Goal: Task Accomplishment & Management: Use online tool/utility

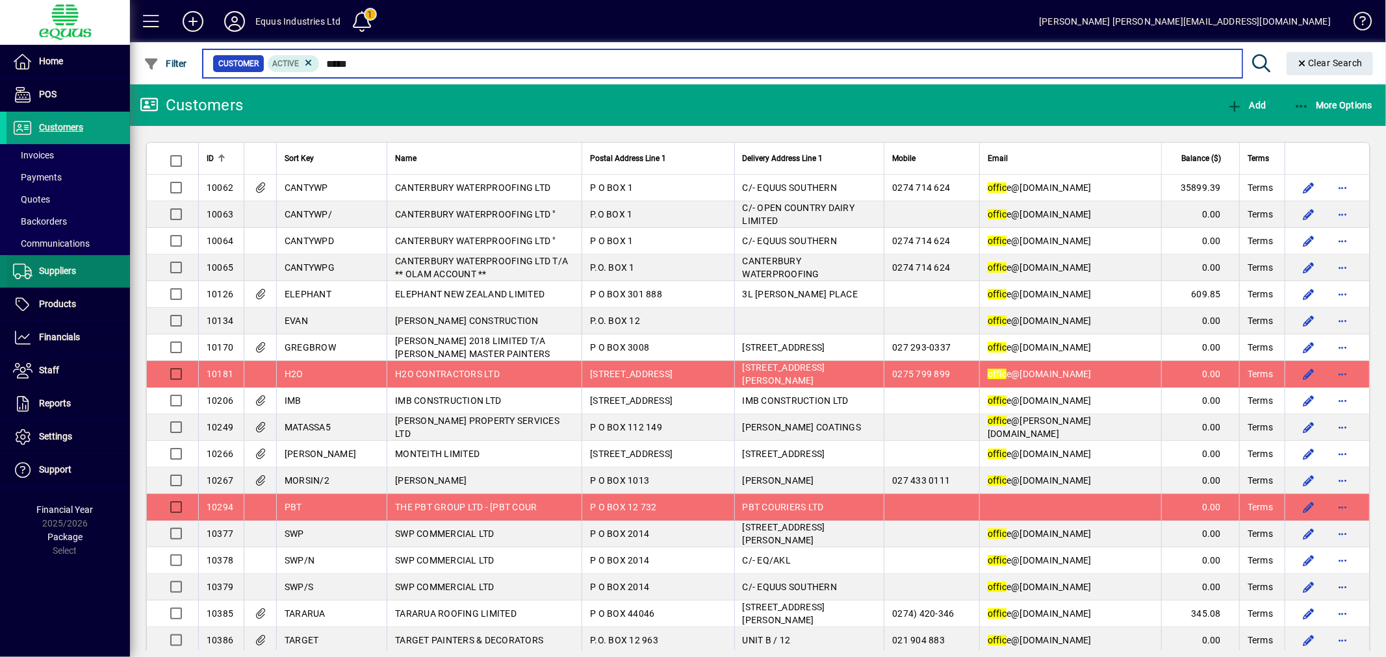
type input "*****"
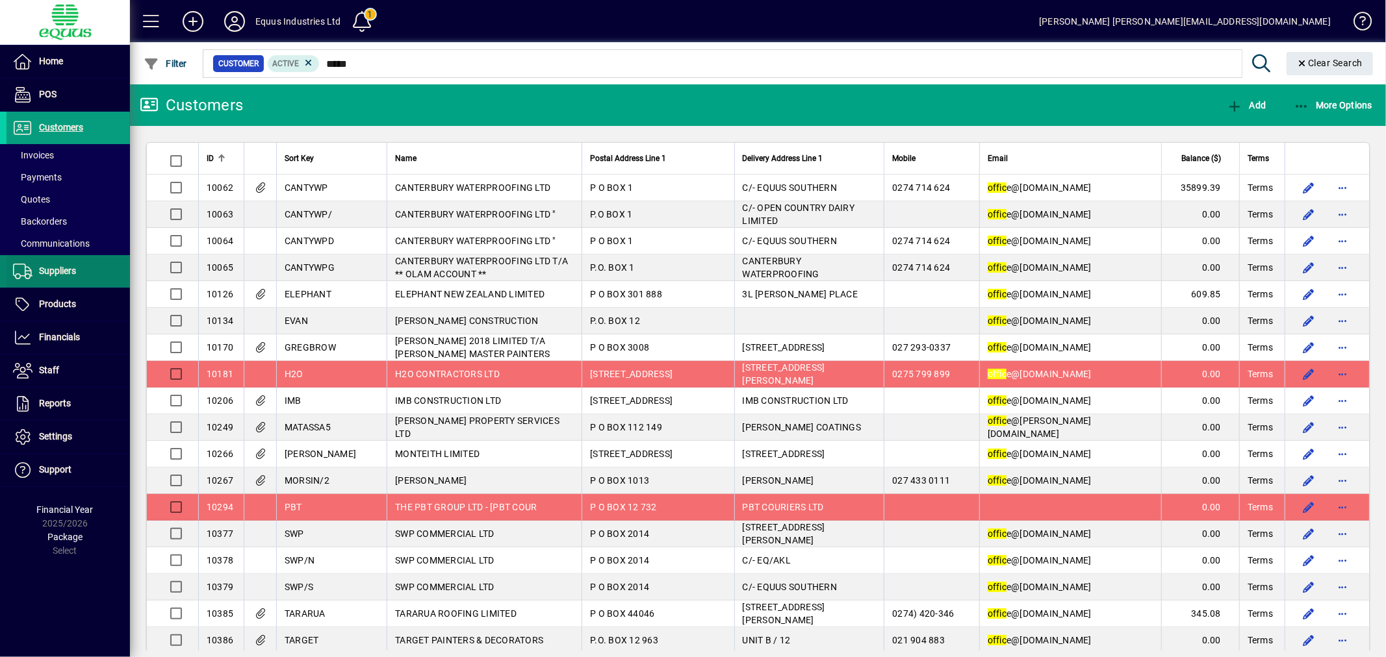
click at [73, 271] on span "Suppliers" at bounding box center [57, 271] width 37 height 10
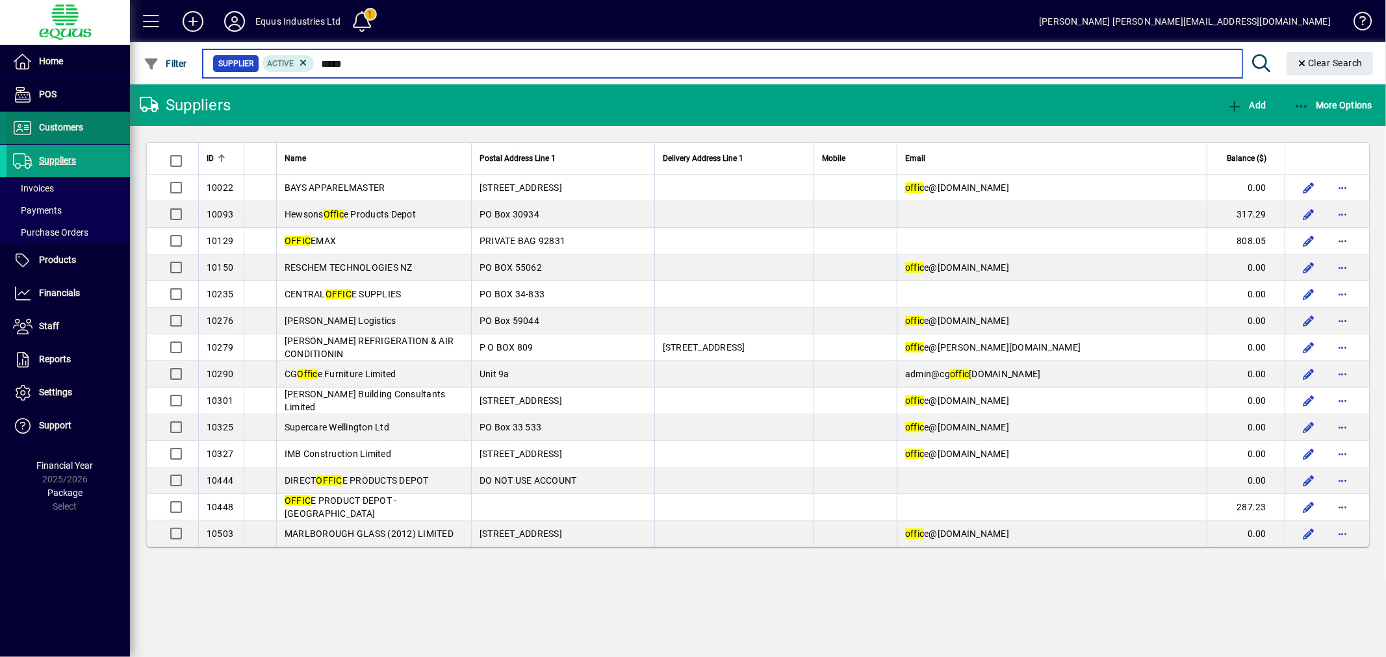
type input "*****"
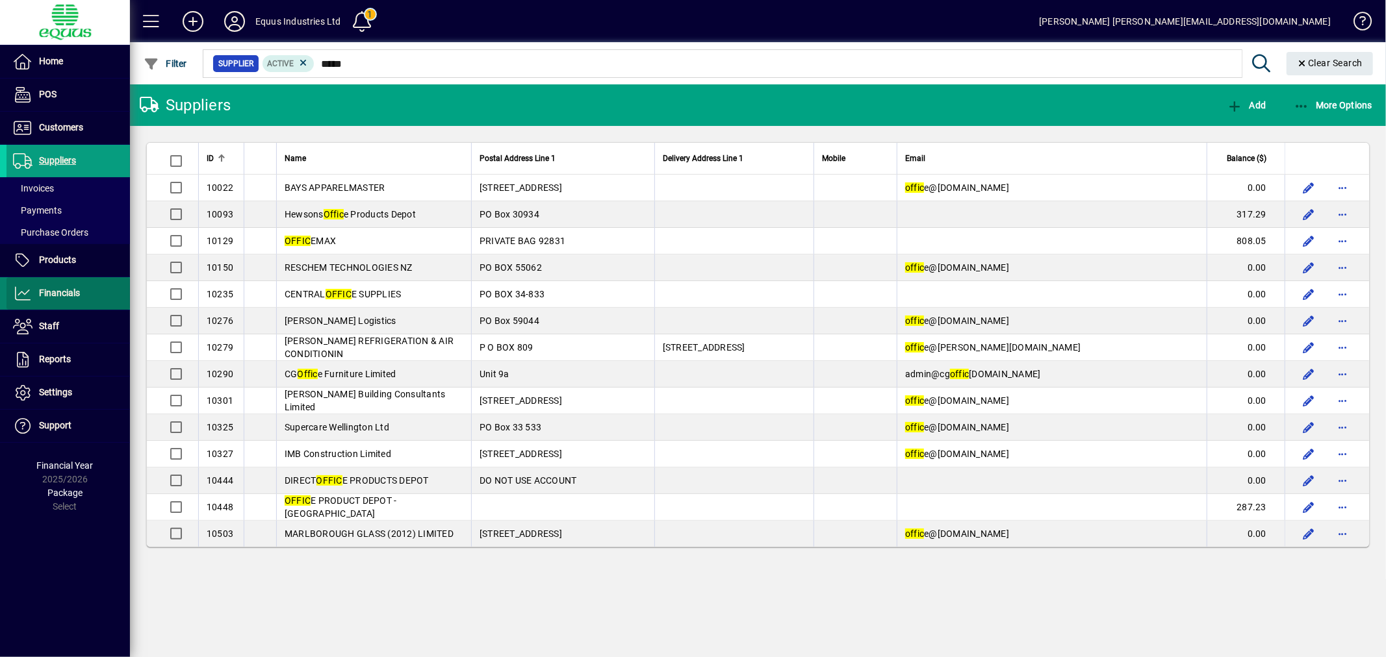
click at [72, 294] on span "Financials" at bounding box center [59, 293] width 41 height 10
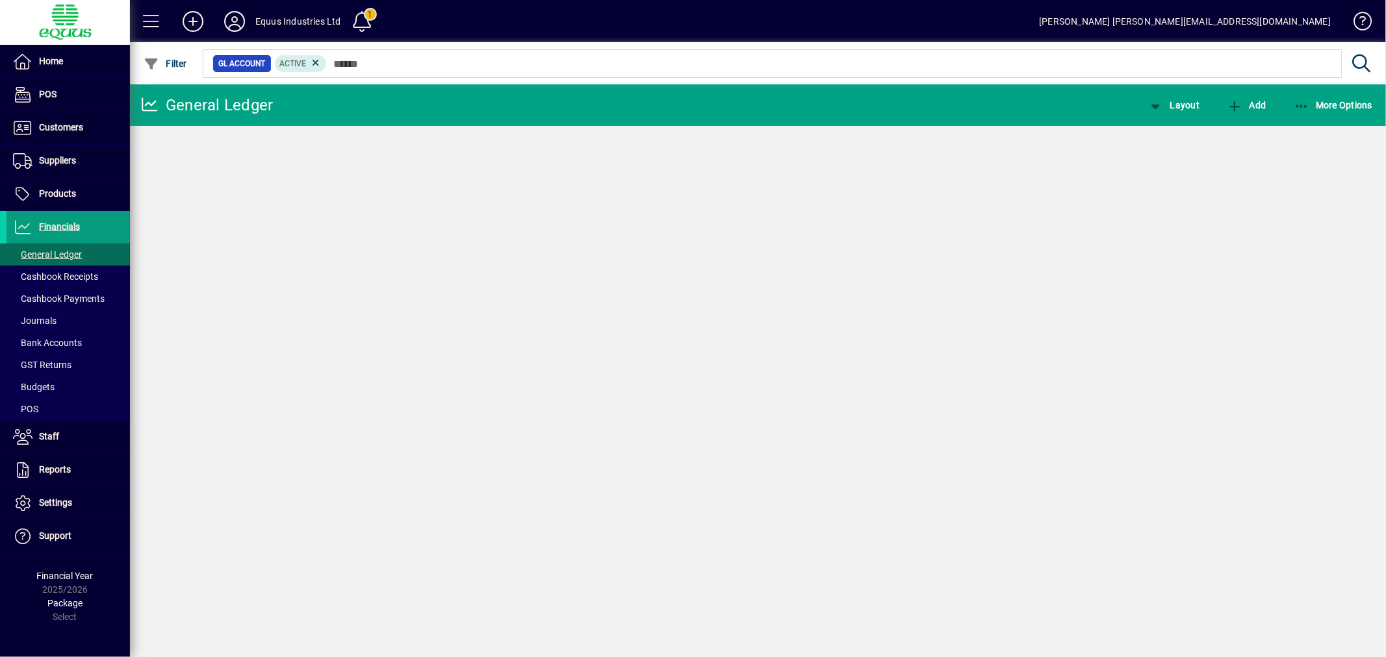
click at [40, 318] on span "Journals" at bounding box center [35, 321] width 44 height 10
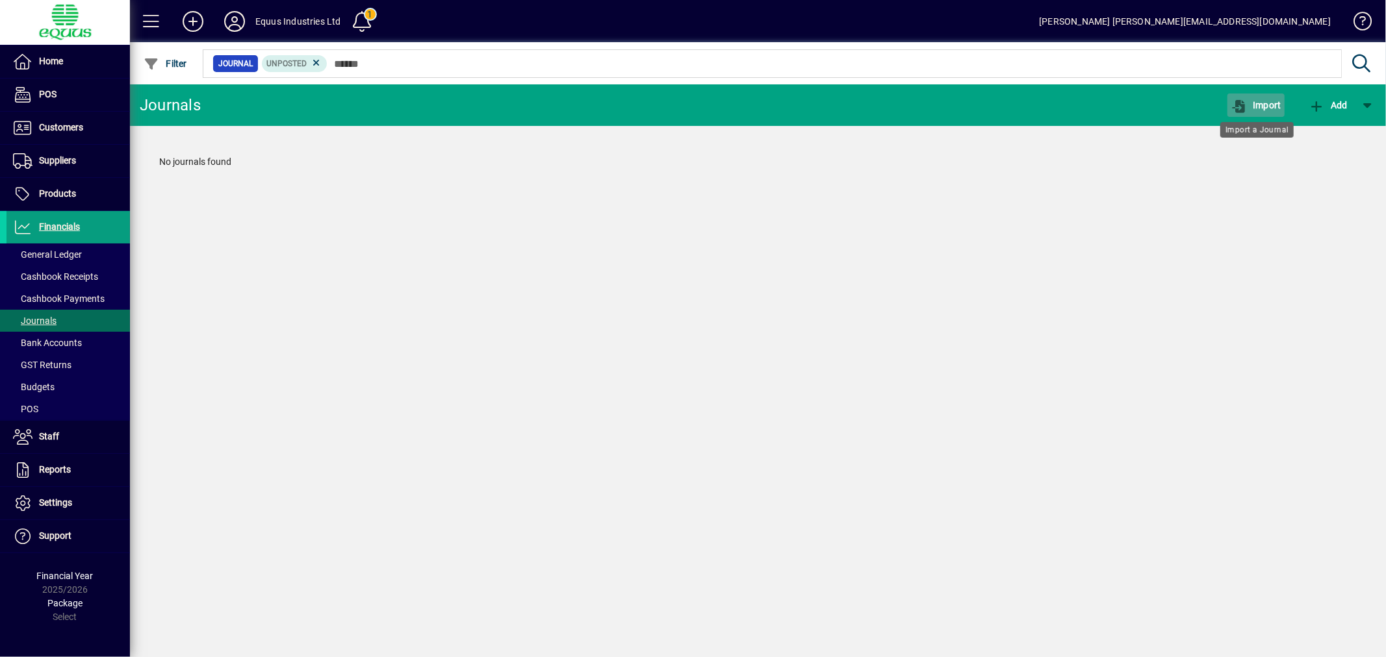
click at [1263, 101] on span "Import" at bounding box center [1255, 105] width 51 height 10
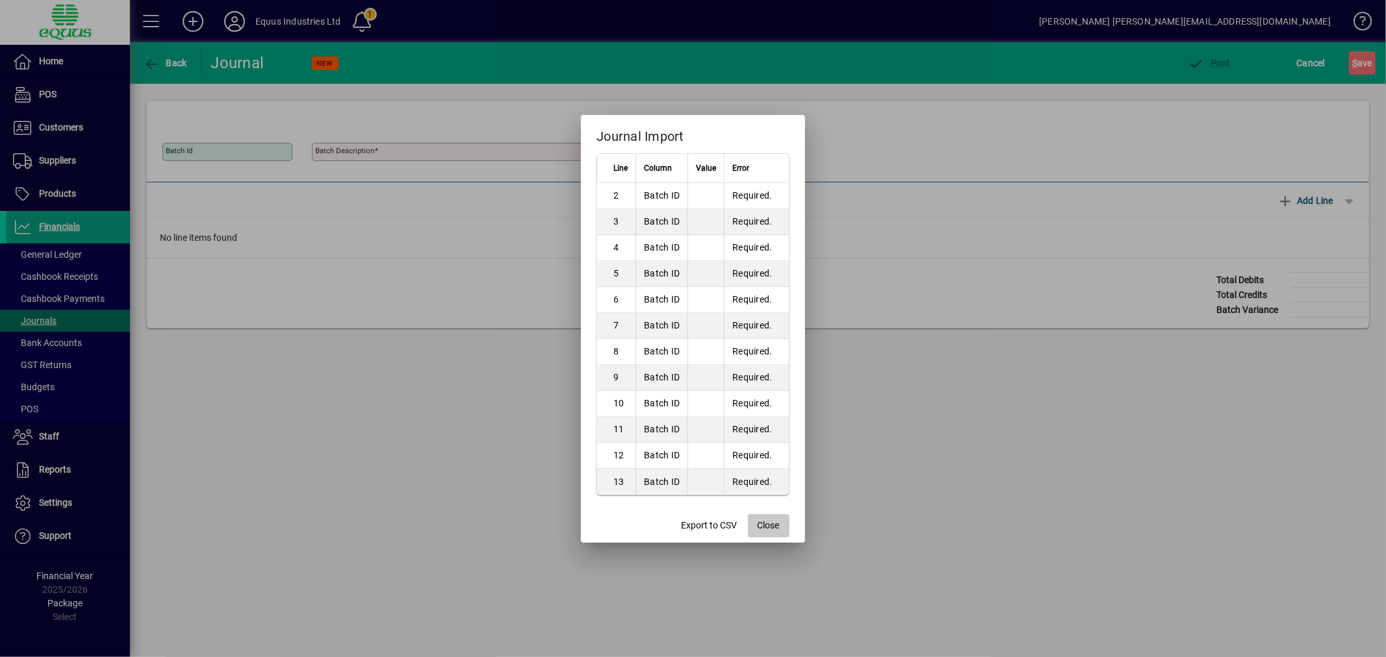
click at [768, 519] on span "Close" at bounding box center [768, 526] width 22 height 14
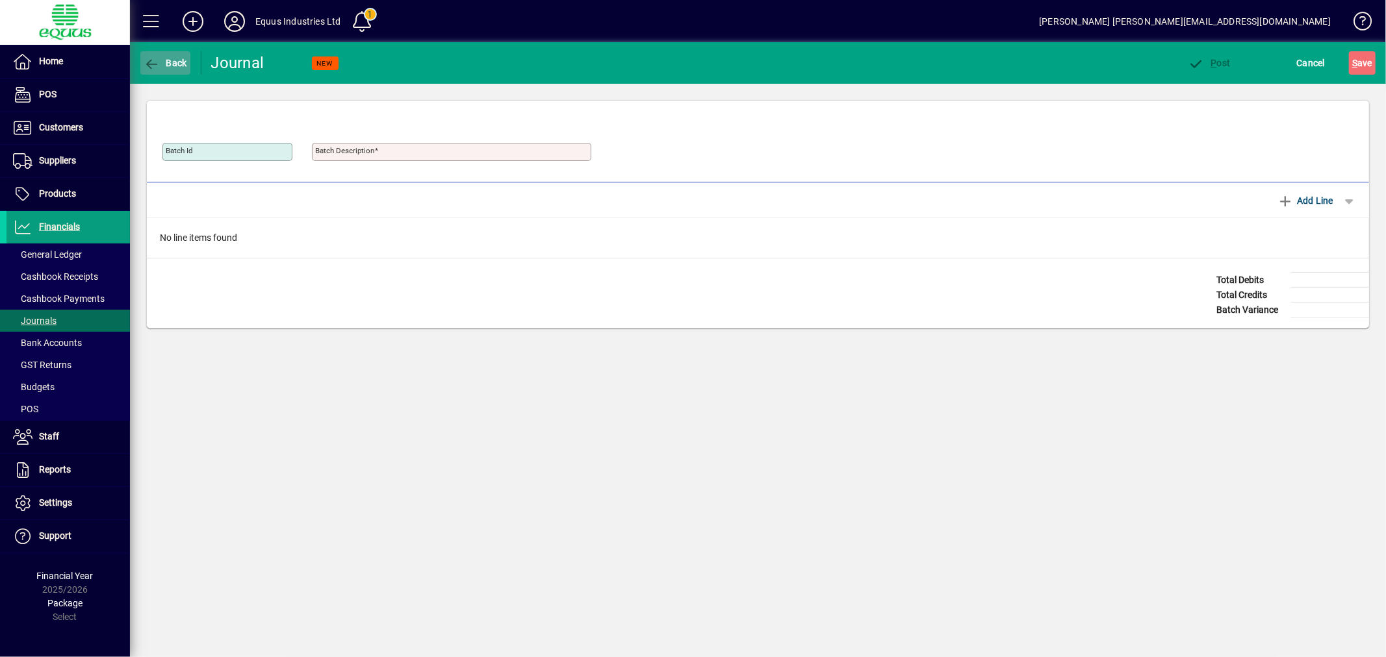
click at [173, 63] on span "Back" at bounding box center [166, 63] width 44 height 10
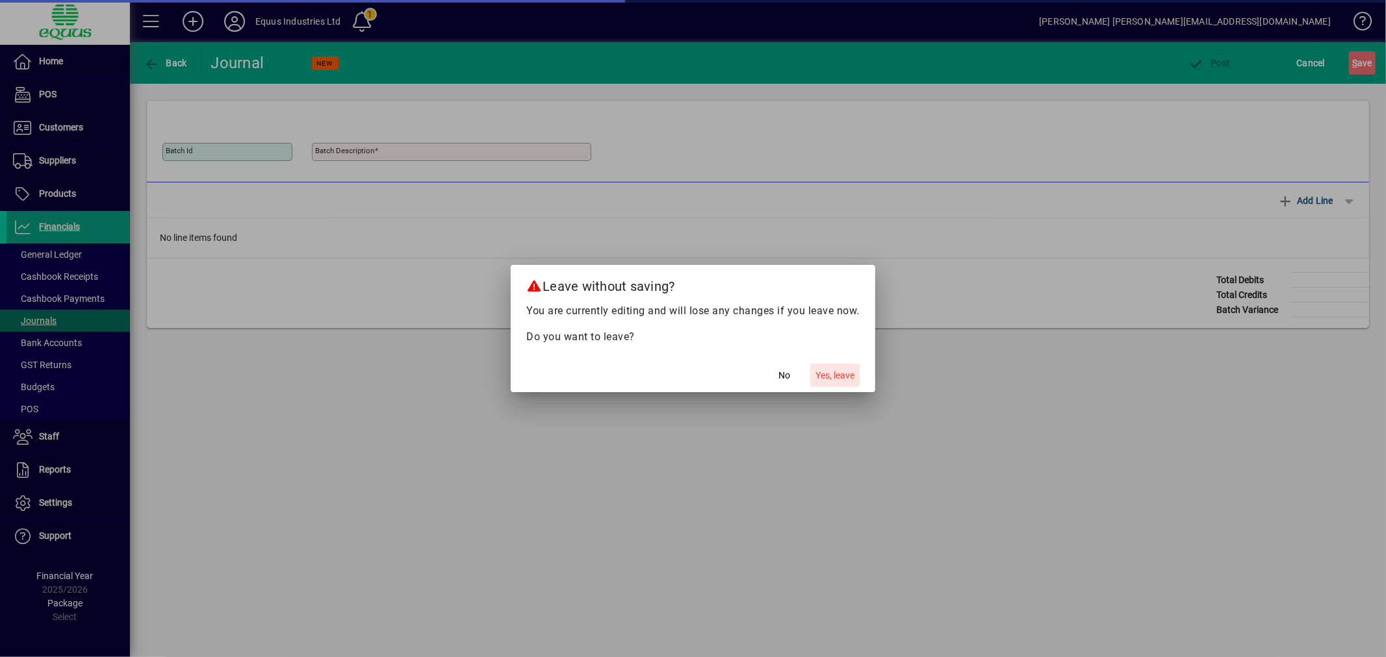
click at [859, 375] on span "button" at bounding box center [834, 375] width 49 height 31
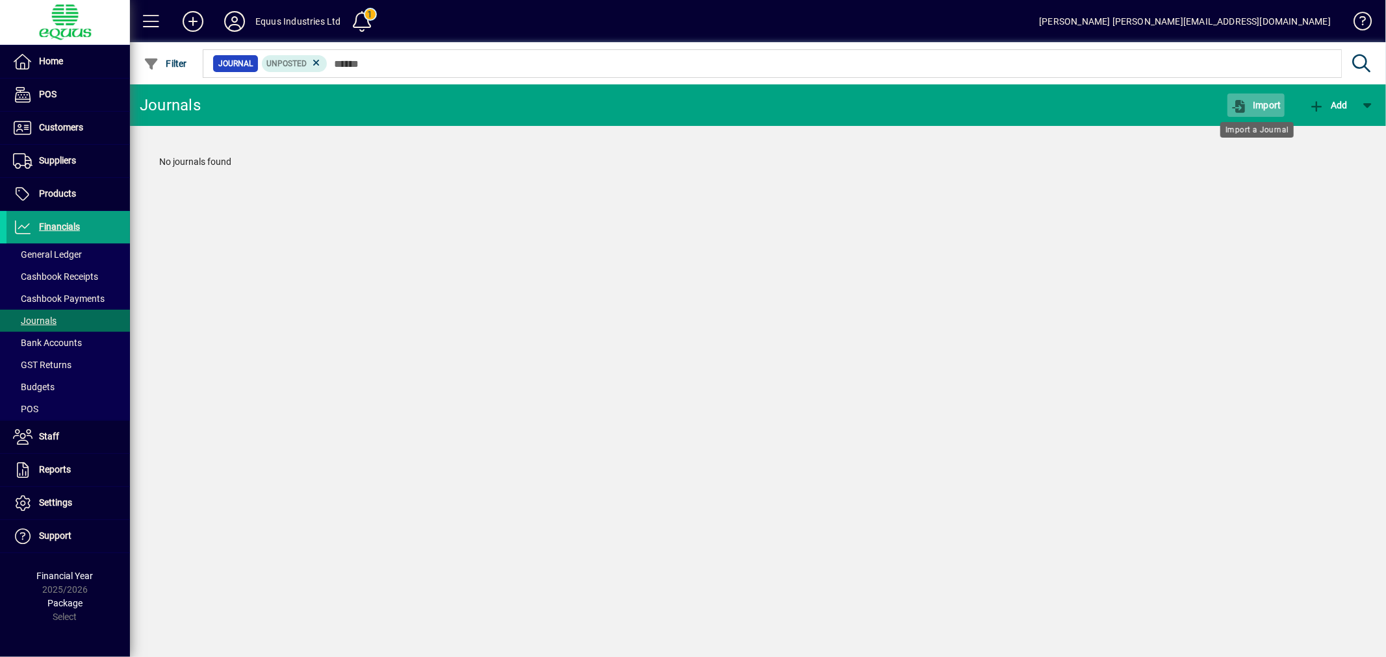
click at [1268, 101] on span "Import" at bounding box center [1255, 105] width 51 height 10
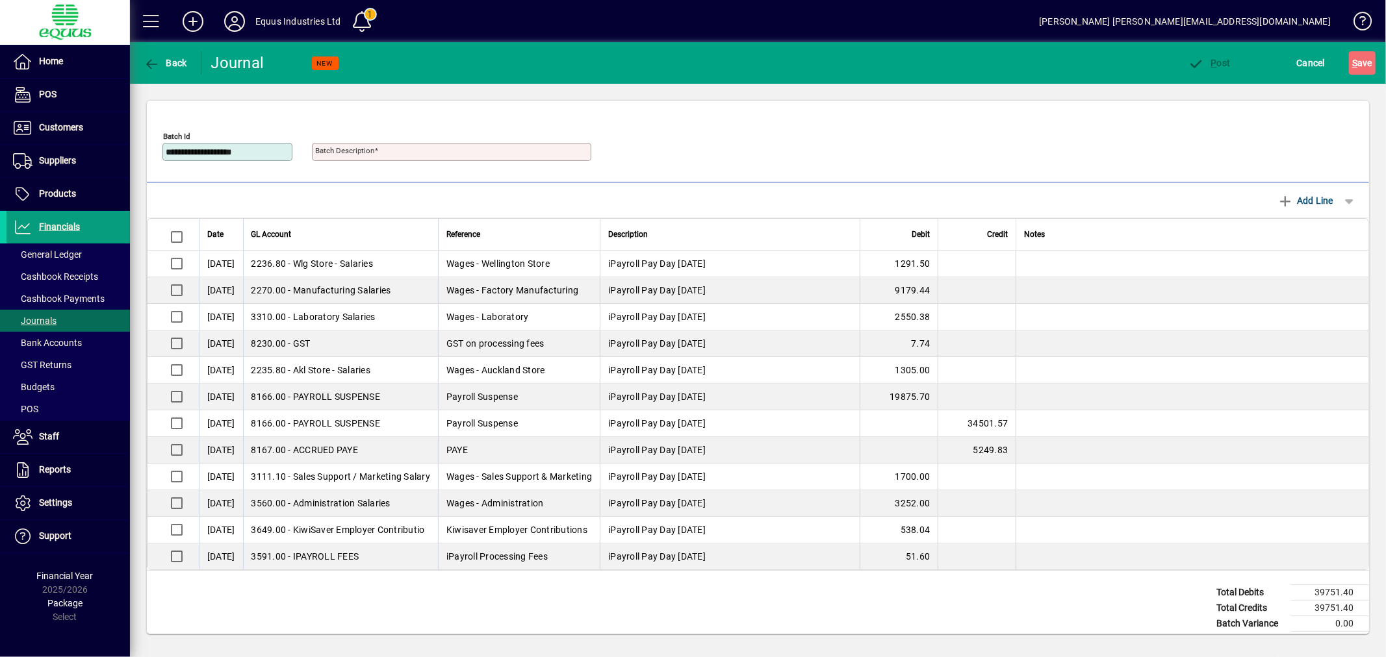
type input "**********"
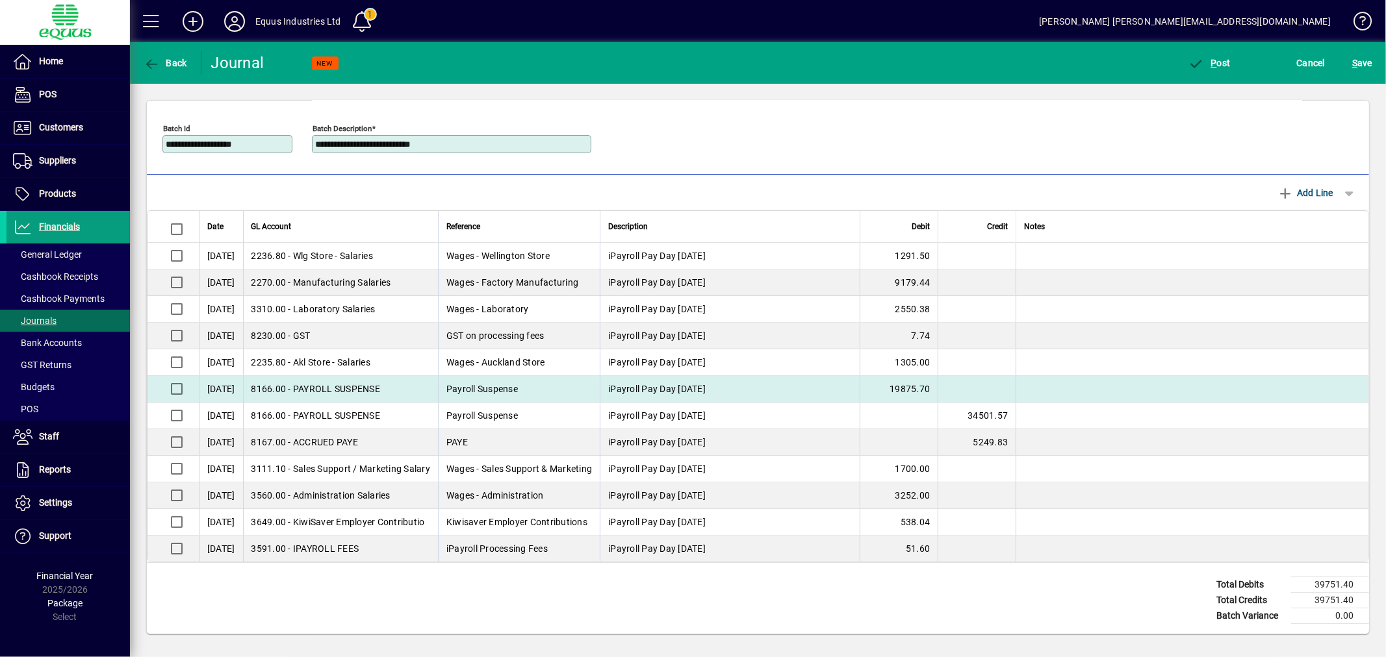
scroll to position [9, 0]
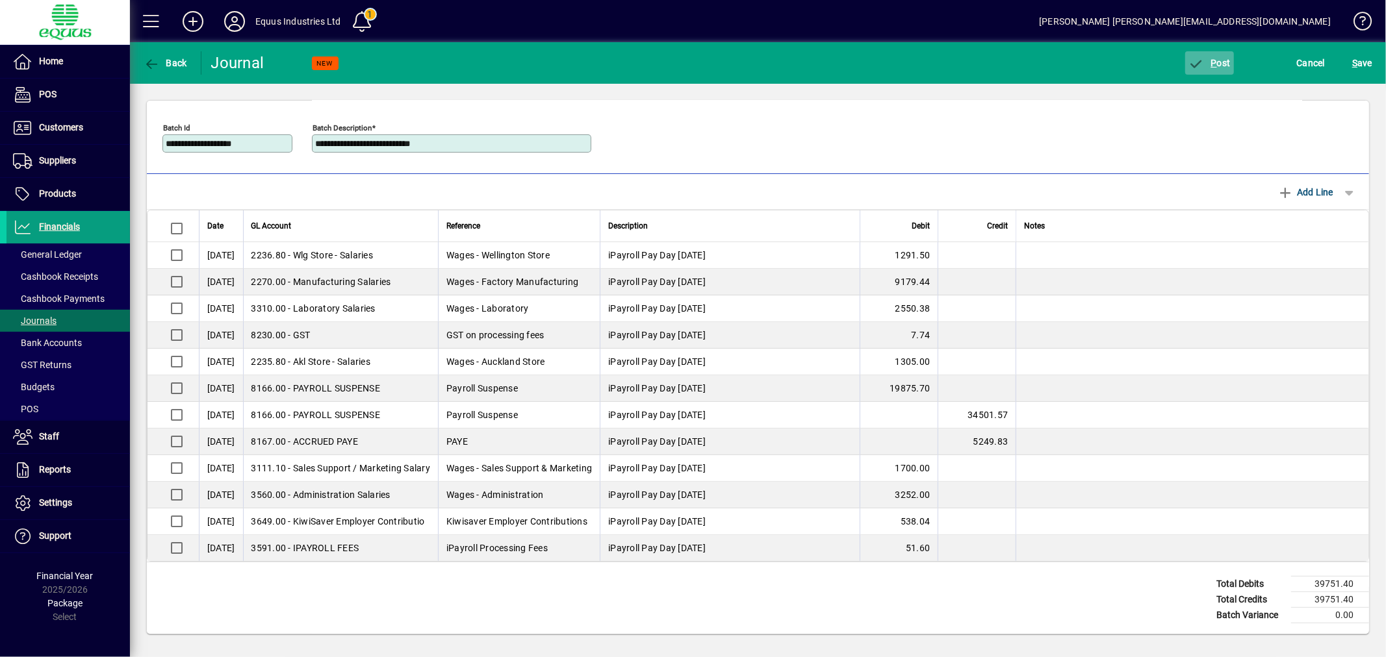
type input "**********"
click at [1211, 60] on span "P" at bounding box center [1214, 63] width 6 height 10
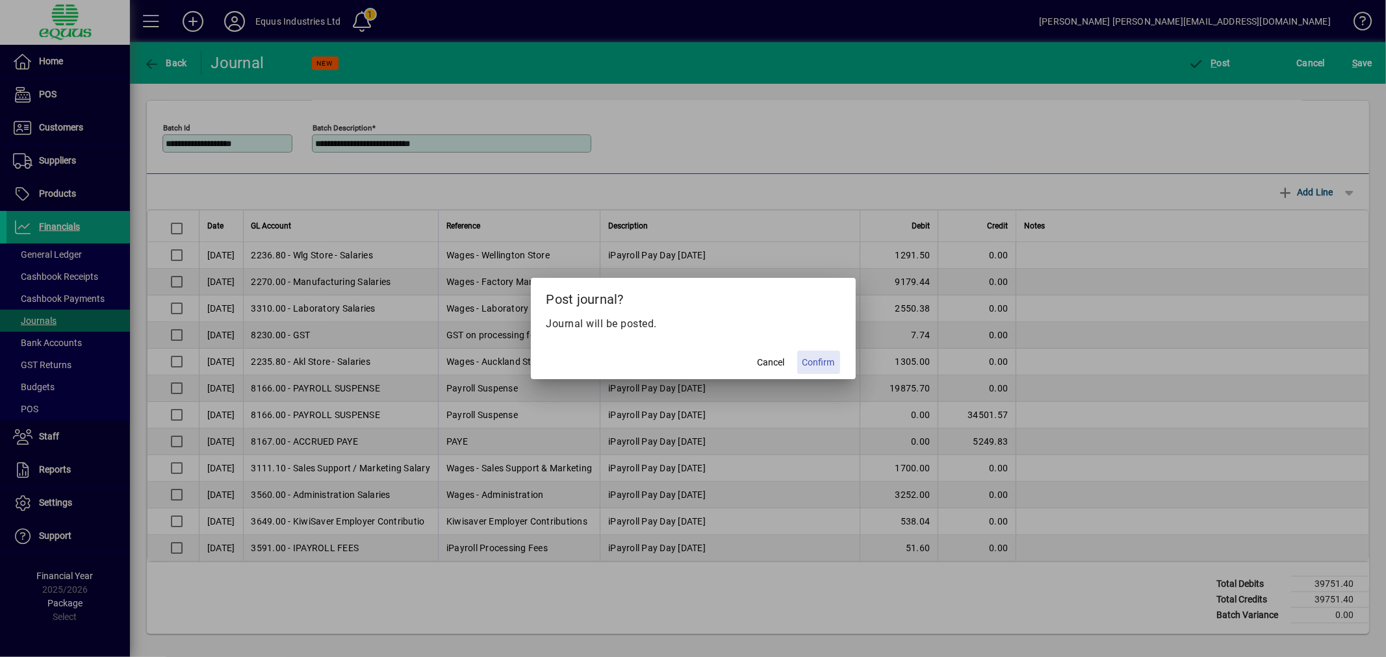
click at [818, 359] on span "Confirm" at bounding box center [818, 363] width 32 height 14
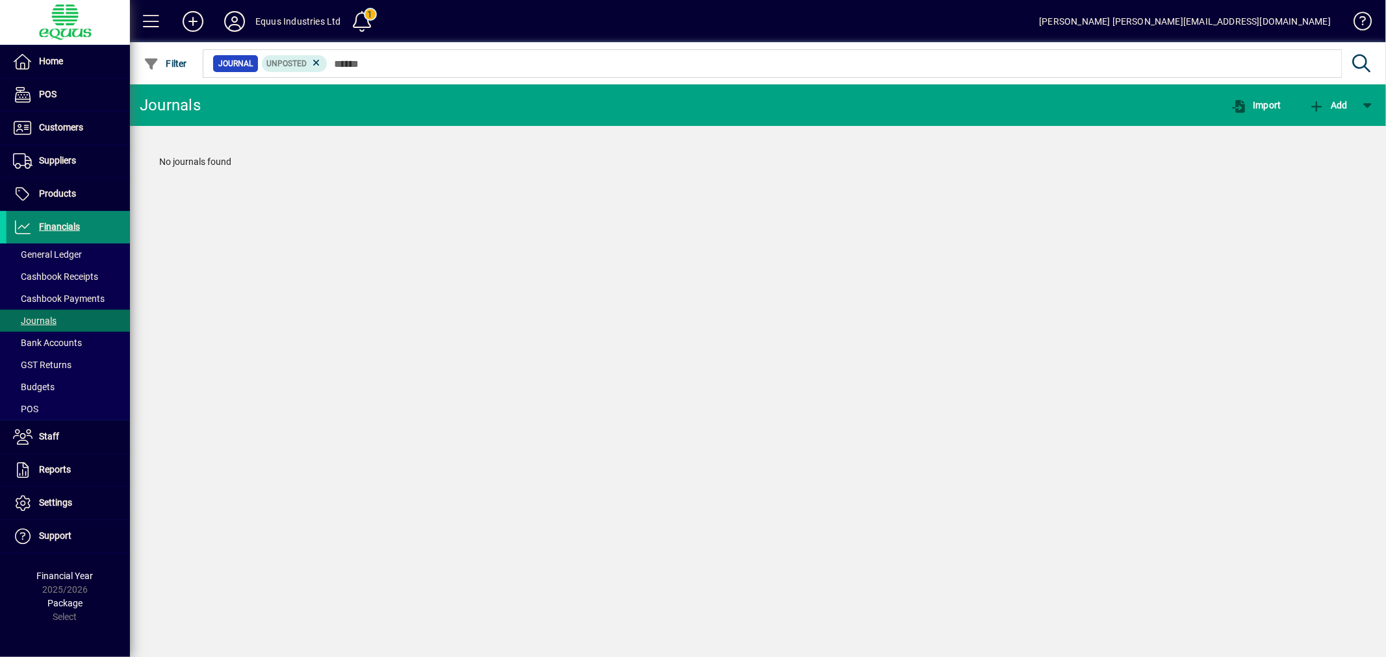
click at [45, 229] on span "Financials" at bounding box center [59, 227] width 41 height 10
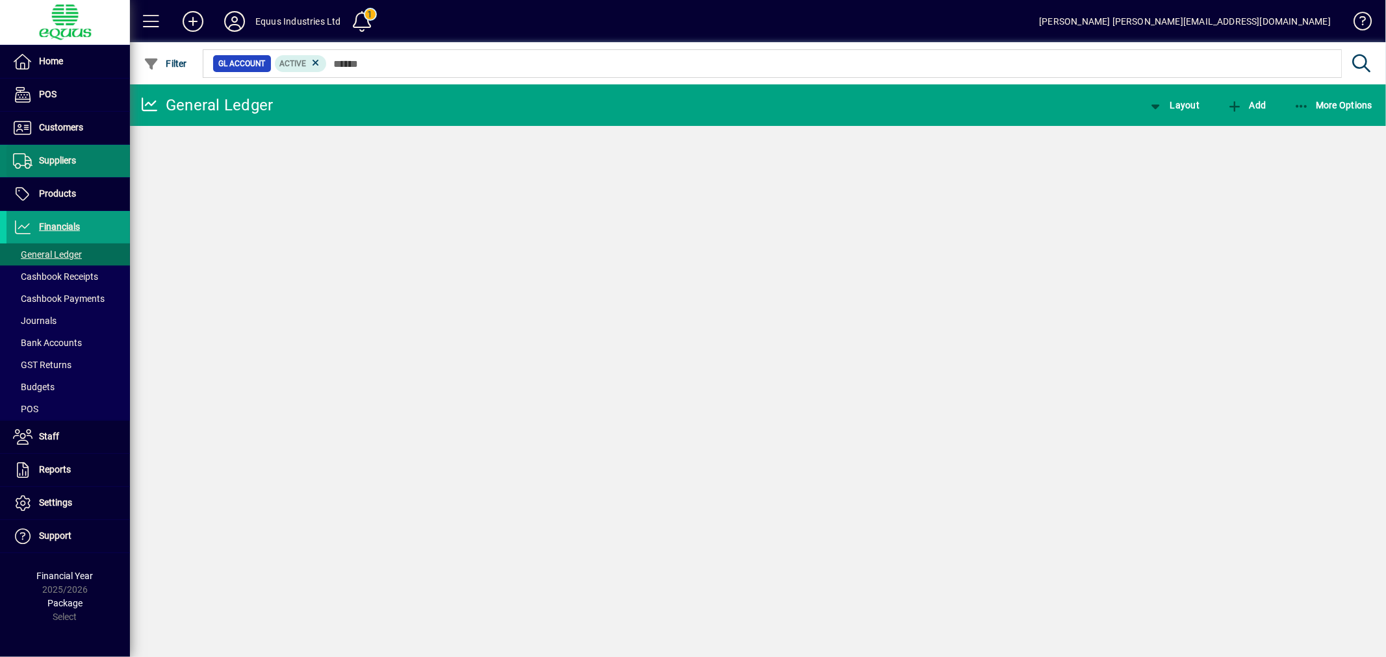
click at [55, 158] on span "Suppliers" at bounding box center [57, 160] width 37 height 10
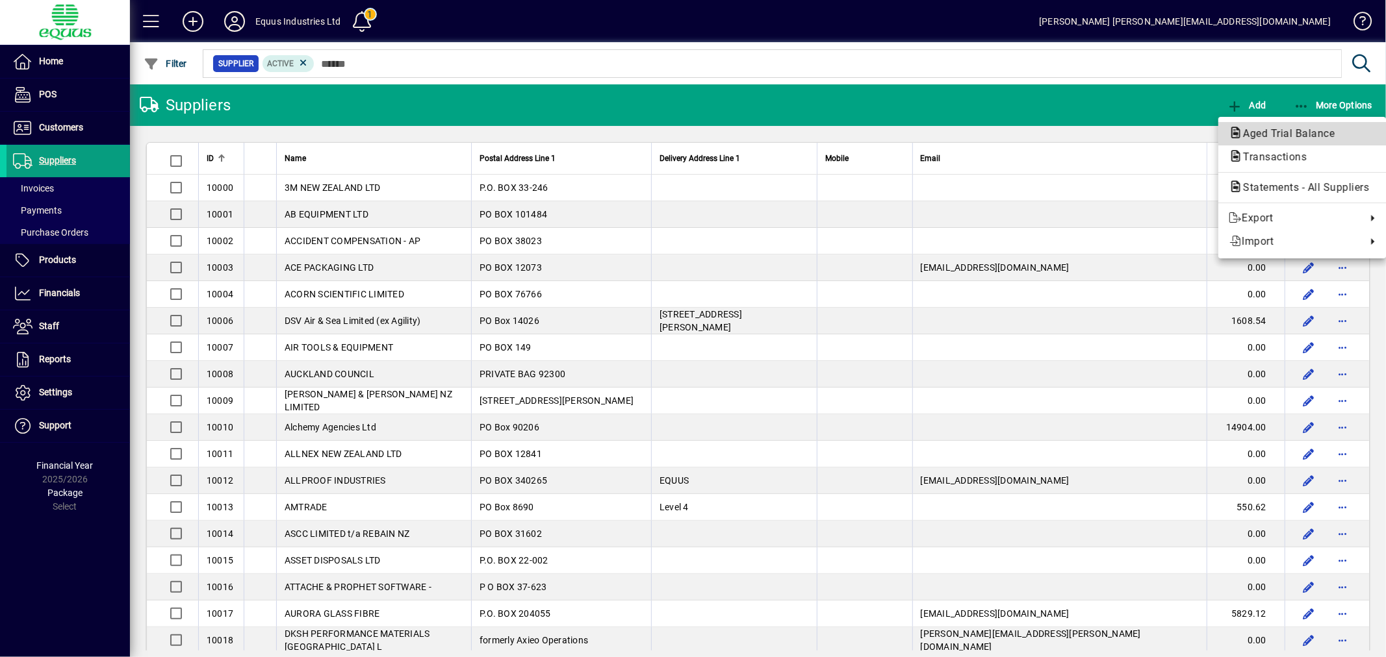
click at [1257, 132] on span "Aged Trial Balance" at bounding box center [1284, 133] width 112 height 12
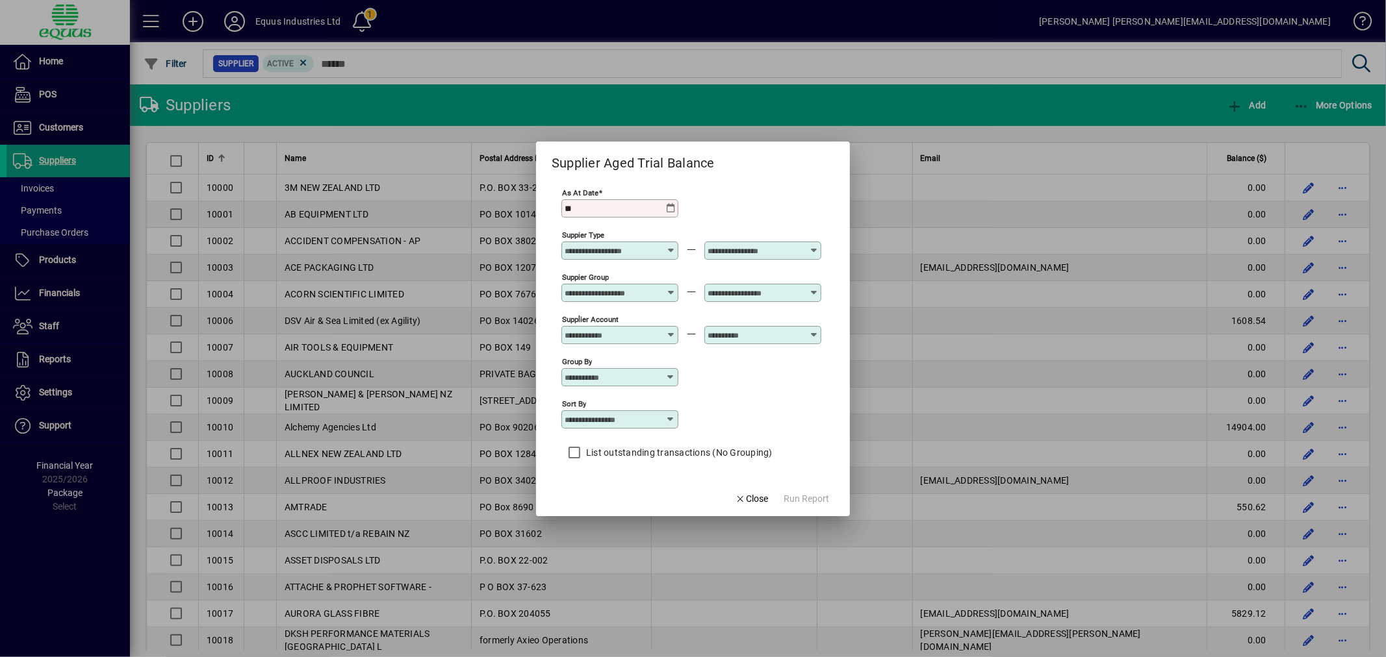
type input "*"
click at [630, 208] on input "As at Date" at bounding box center [614, 208] width 101 height 10
drag, startPoint x: 635, startPoint y: 211, endPoint x: 494, endPoint y: 205, distance: 141.8
click at [494, 205] on div "Supplier Aged Trial Balance As at Date Suppier Type Suppier Group Supplier Acco…" at bounding box center [693, 328] width 1386 height 657
click at [737, 189] on div "As at Date Required" at bounding box center [691, 207] width 260 height 42
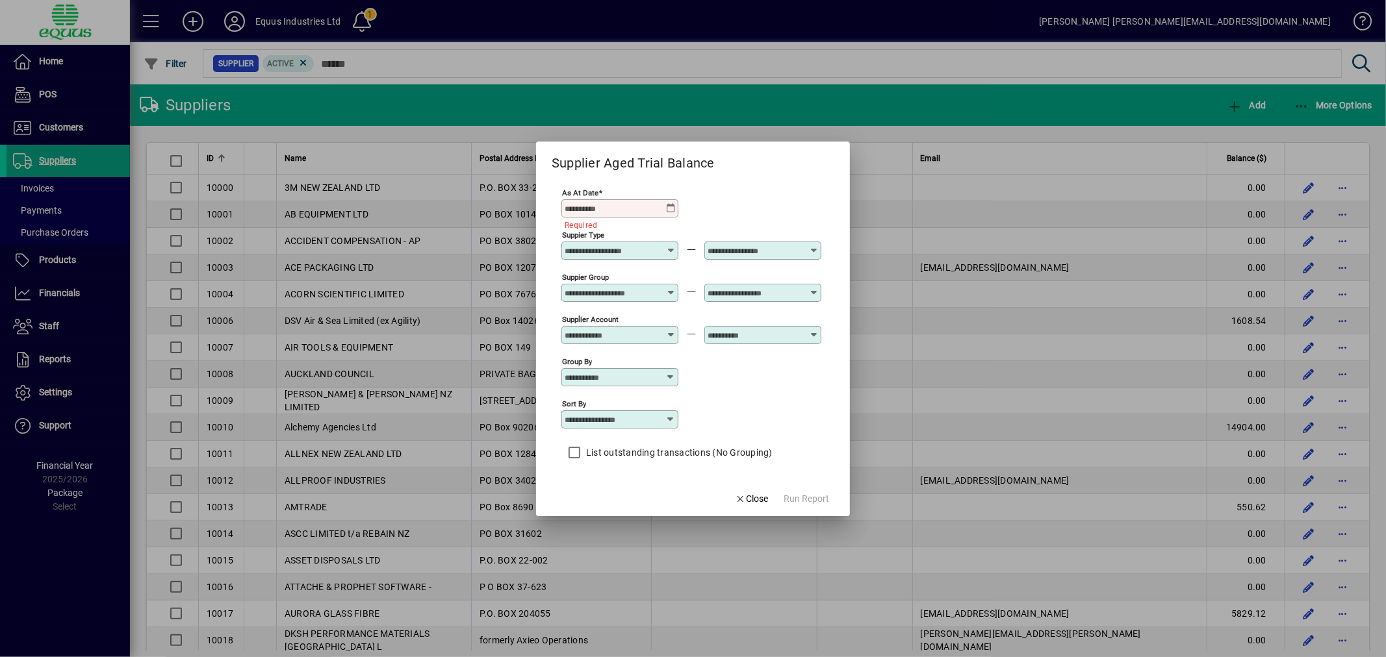
drag, startPoint x: 637, startPoint y: 208, endPoint x: 458, endPoint y: 192, distance: 179.3
click at [458, 192] on div "Supplier Aged Trial Balance As at Date Required Suppier Type Suppier Group Supp…" at bounding box center [693, 328] width 1386 height 657
click at [751, 183] on mat-dialog-content "As at Date Required Suppier Type Suppier Group Supplier Account Group by Sort b…" at bounding box center [693, 327] width 314 height 309
drag, startPoint x: 637, startPoint y: 208, endPoint x: 459, endPoint y: 187, distance: 179.2
click at [459, 187] on div "Supplier Aged Trial Balance As at Date Required Suppier Type Suppier Group Supp…" at bounding box center [693, 328] width 1386 height 657
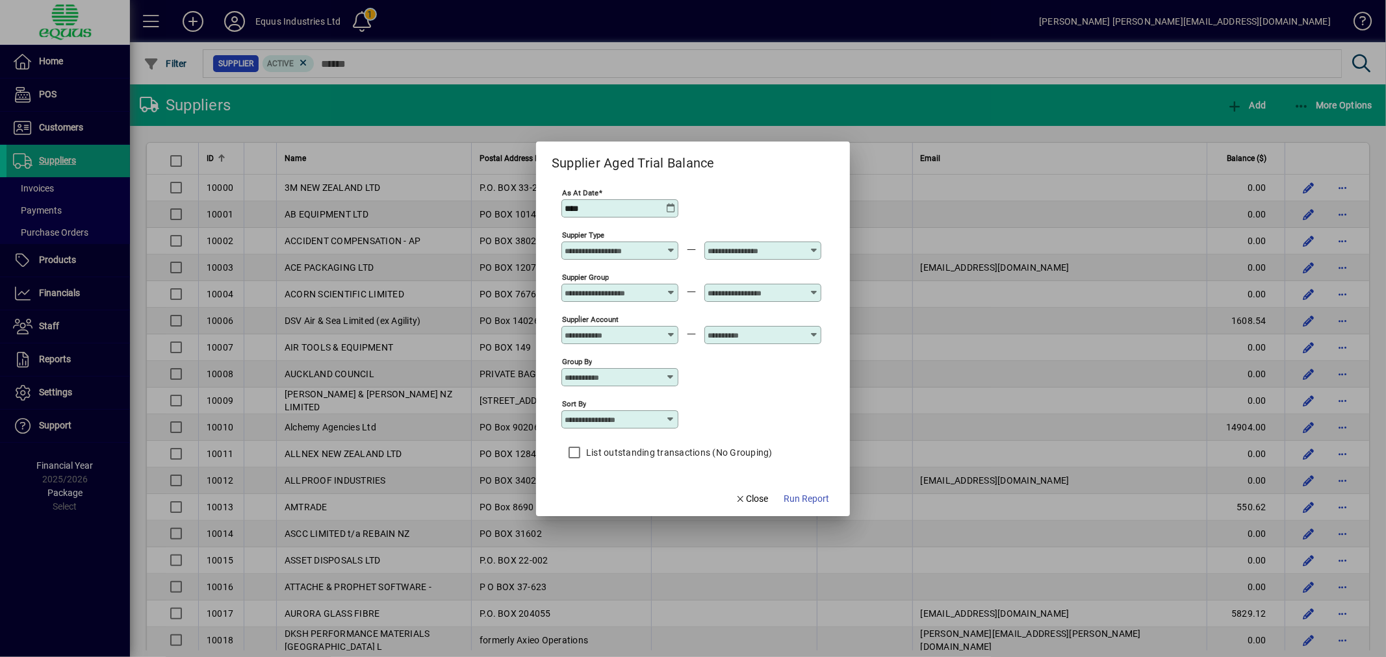
type input "**********"
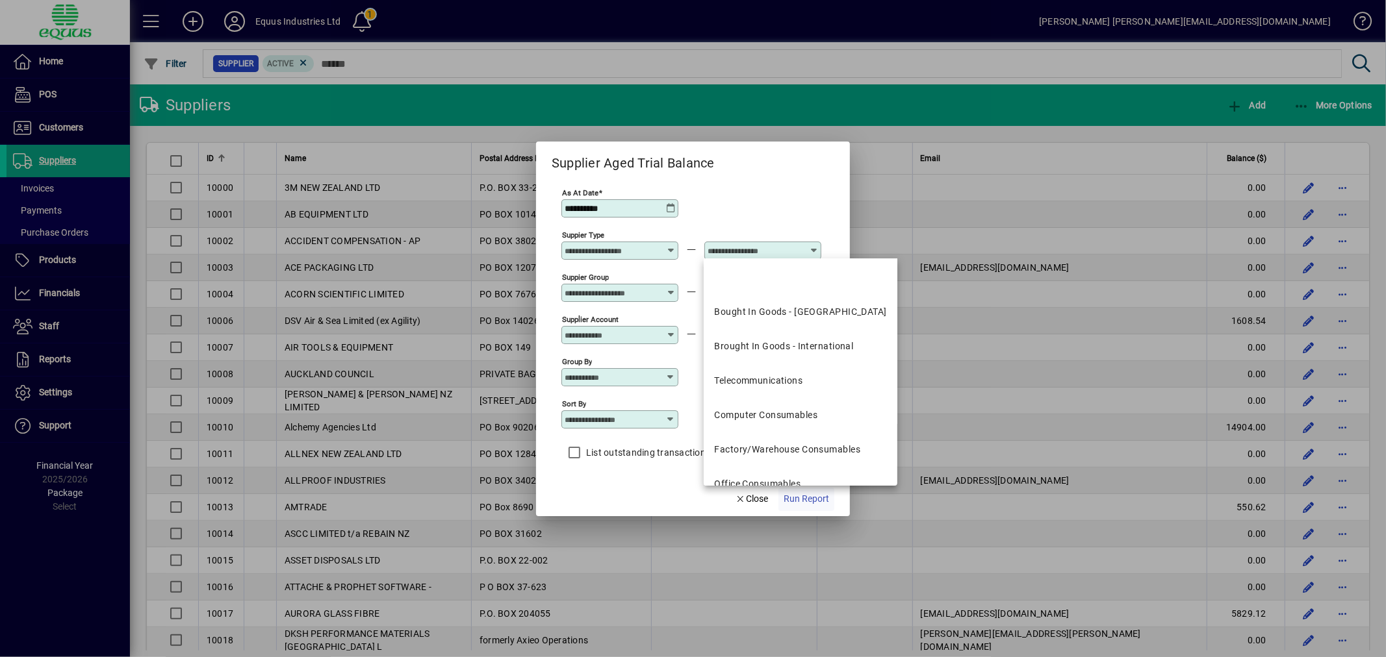
click at [796, 496] on span "Run Report" at bounding box center [805, 499] width 45 height 14
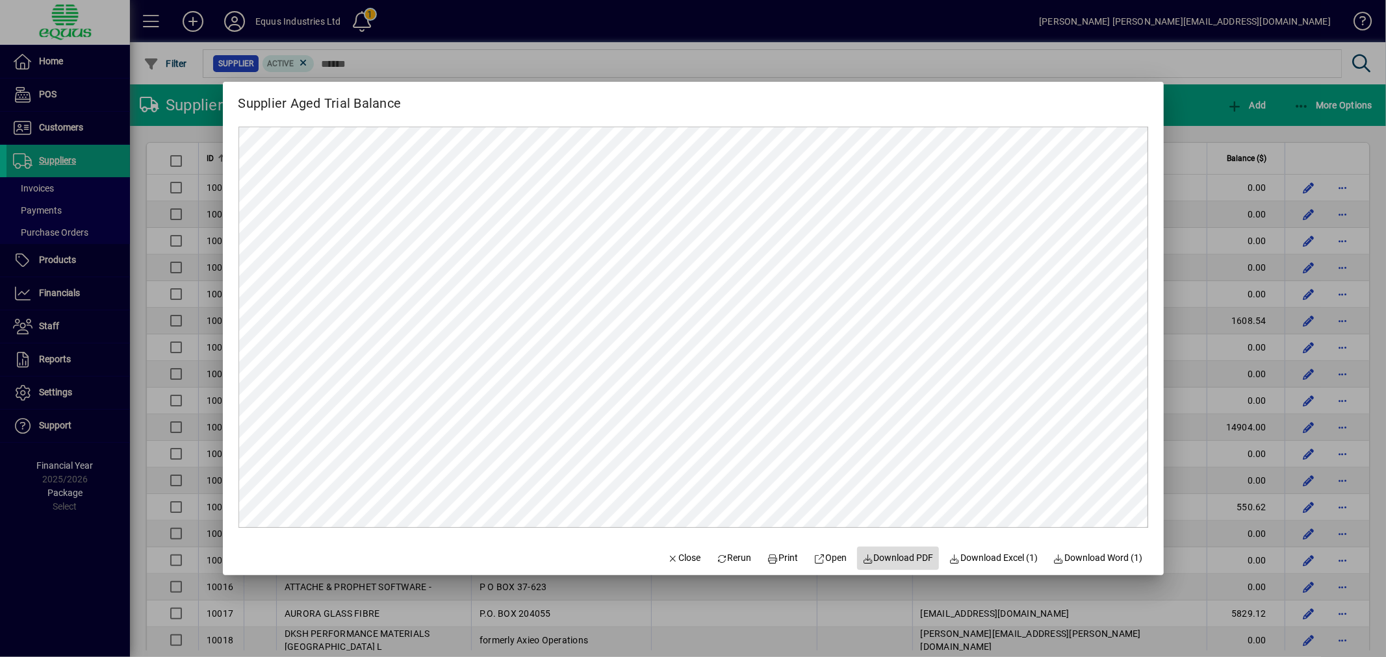
click at [918, 559] on span "Download PDF" at bounding box center [897, 558] width 71 height 14
click at [668, 561] on span "Close" at bounding box center [684, 558] width 34 height 14
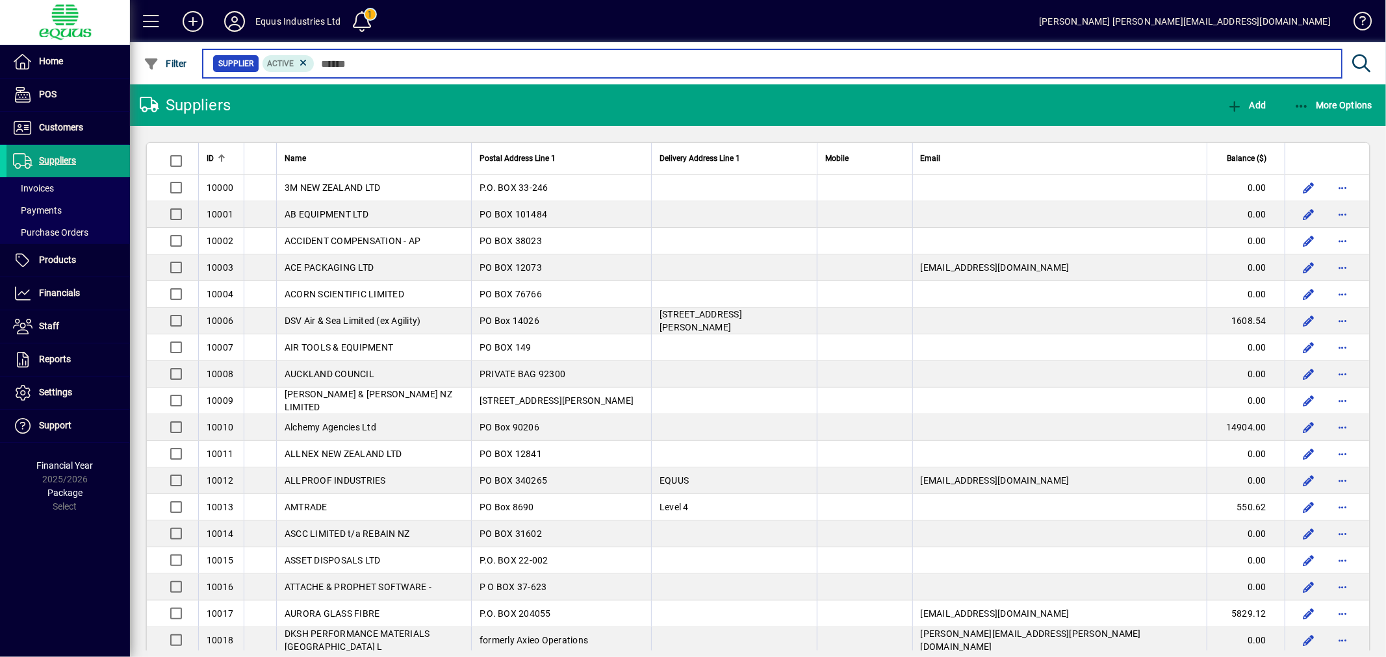
drag, startPoint x: 333, startPoint y: 60, endPoint x: 356, endPoint y: 58, distance: 22.8
click at [333, 60] on input "text" at bounding box center [822, 64] width 1017 height 18
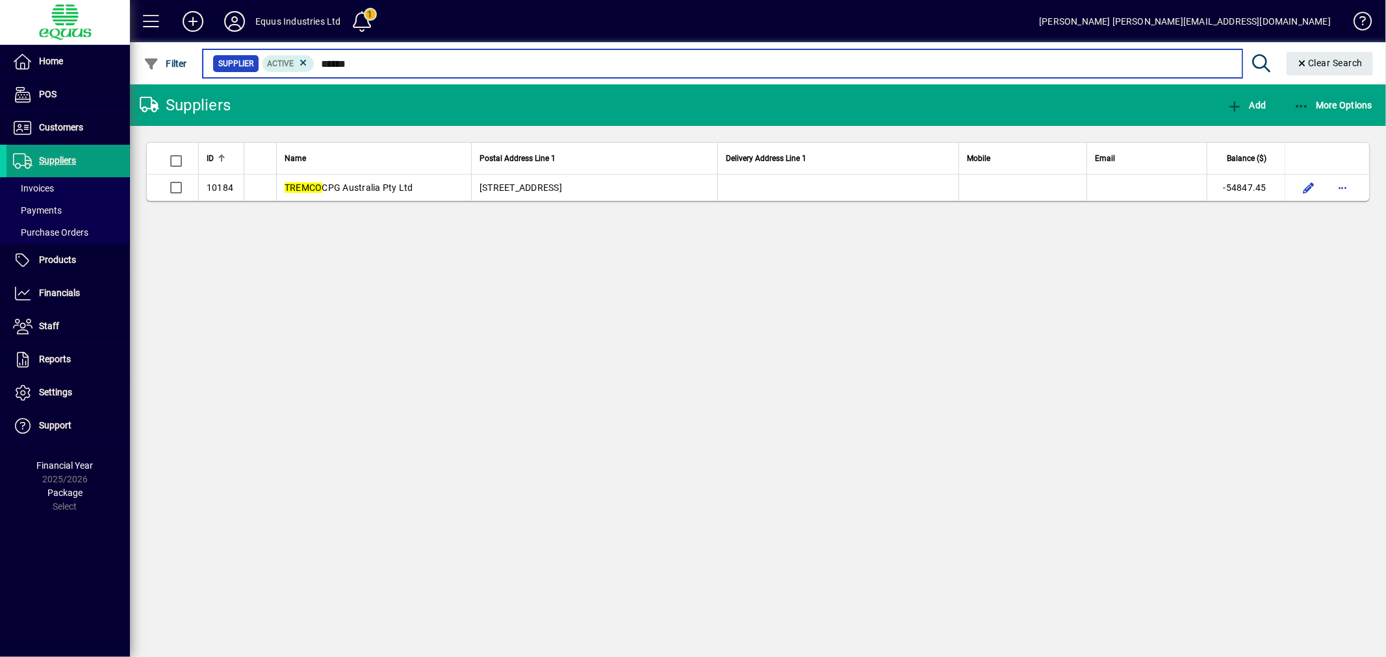
type input "******"
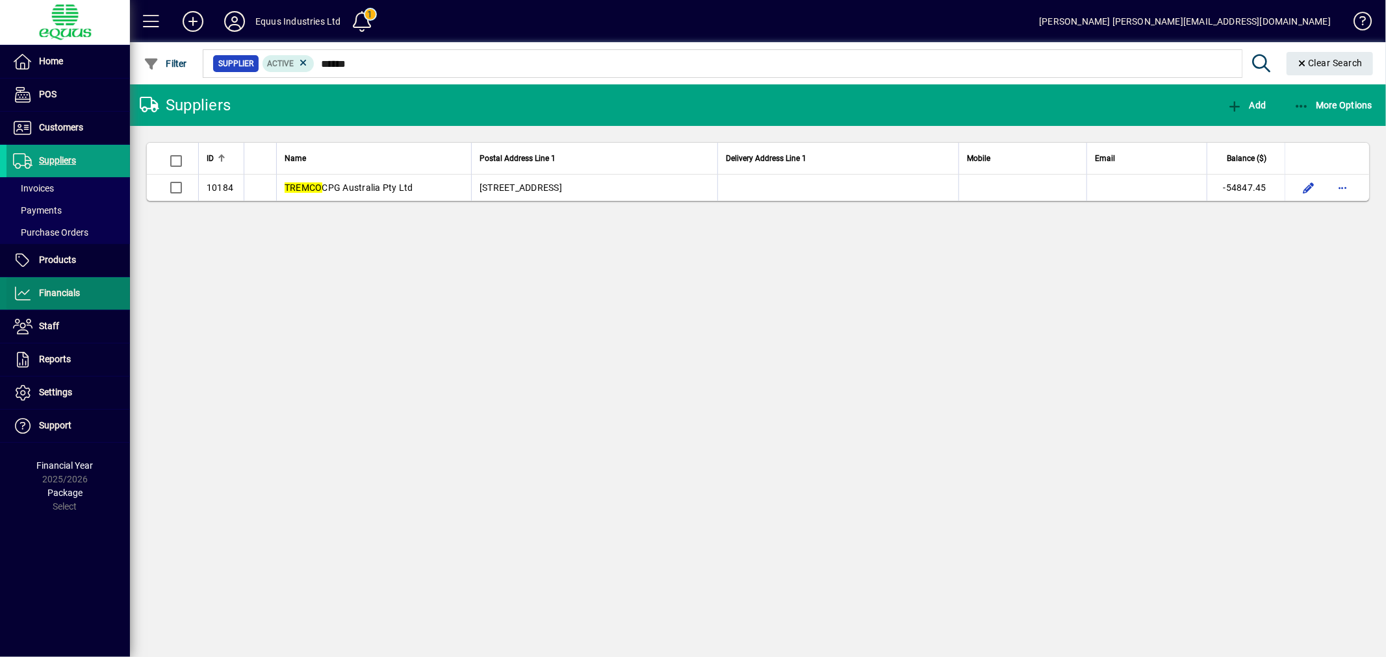
click at [55, 291] on span "Financials" at bounding box center [59, 293] width 41 height 10
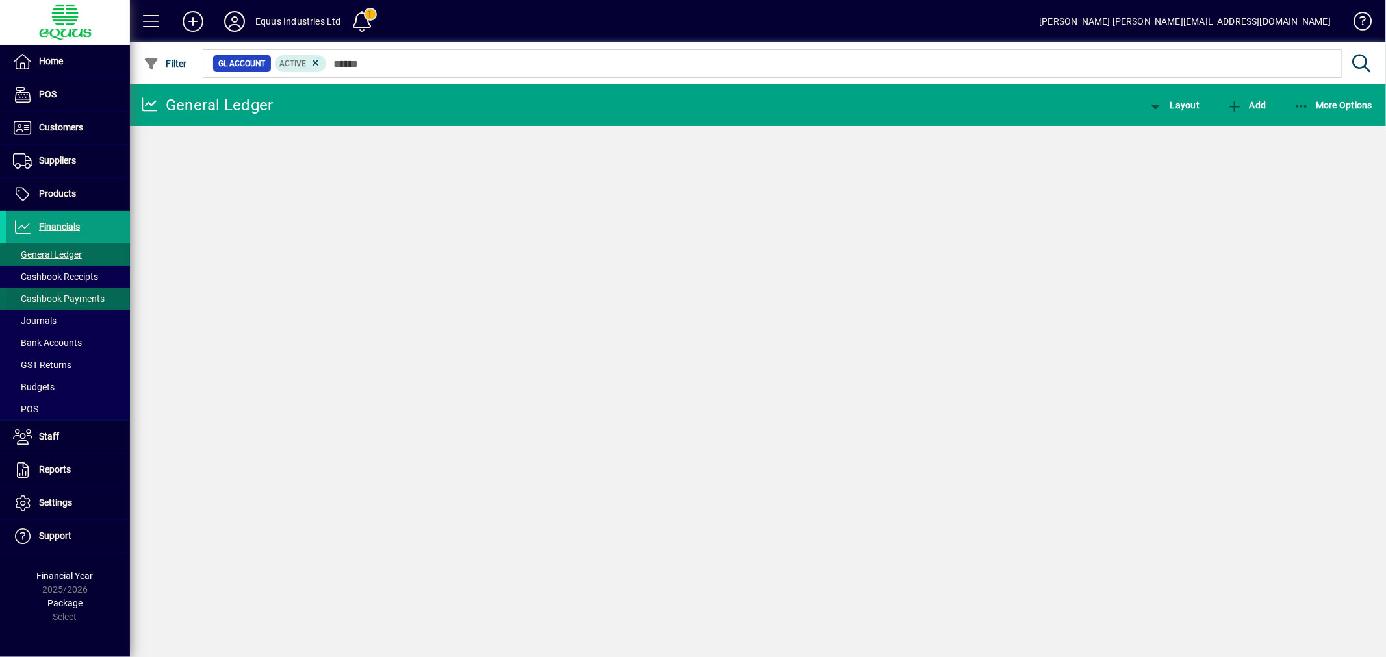
click at [49, 302] on span "Cashbook Payments" at bounding box center [59, 299] width 92 height 10
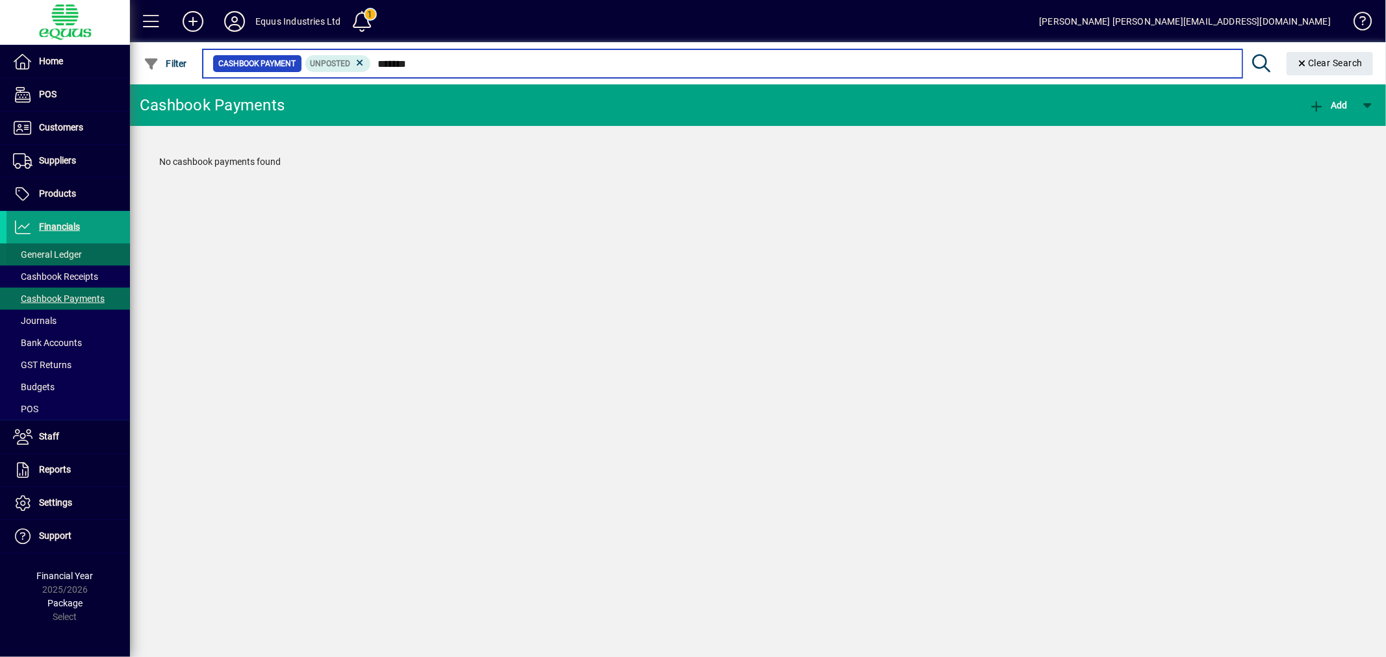
type input "*******"
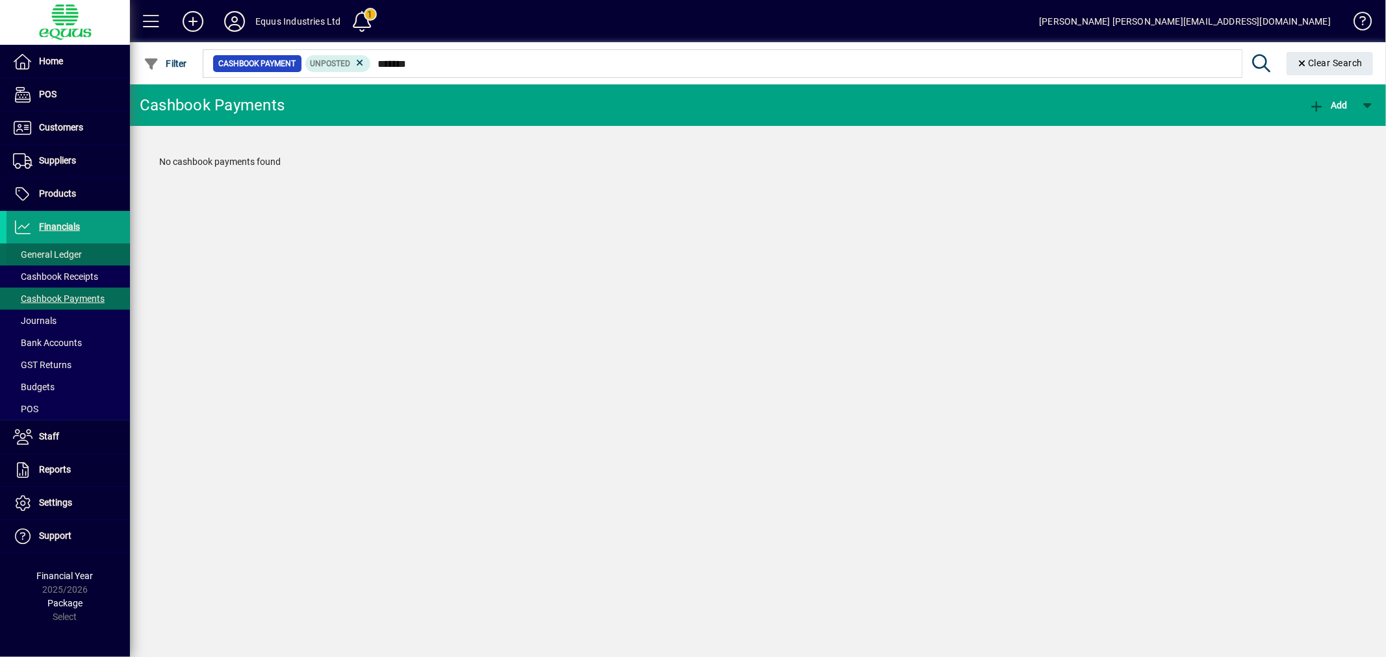
click at [51, 252] on span "General Ledger" at bounding box center [47, 254] width 69 height 10
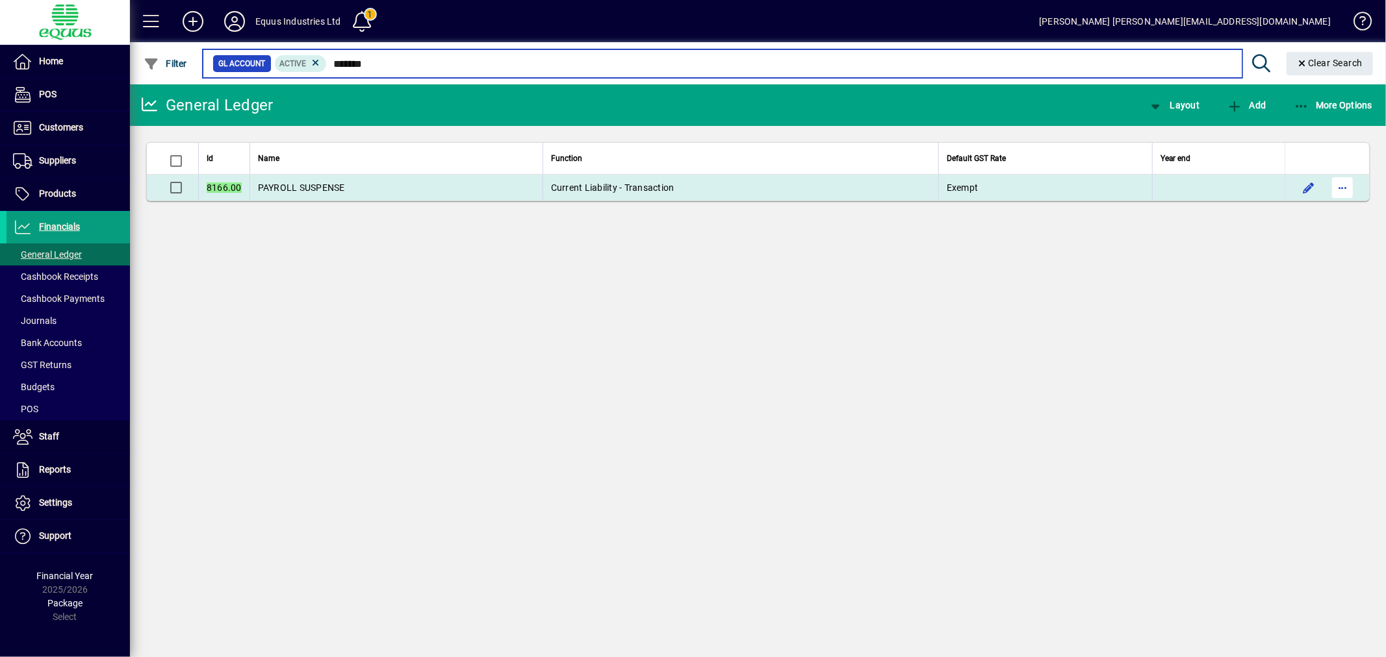
type input "*******"
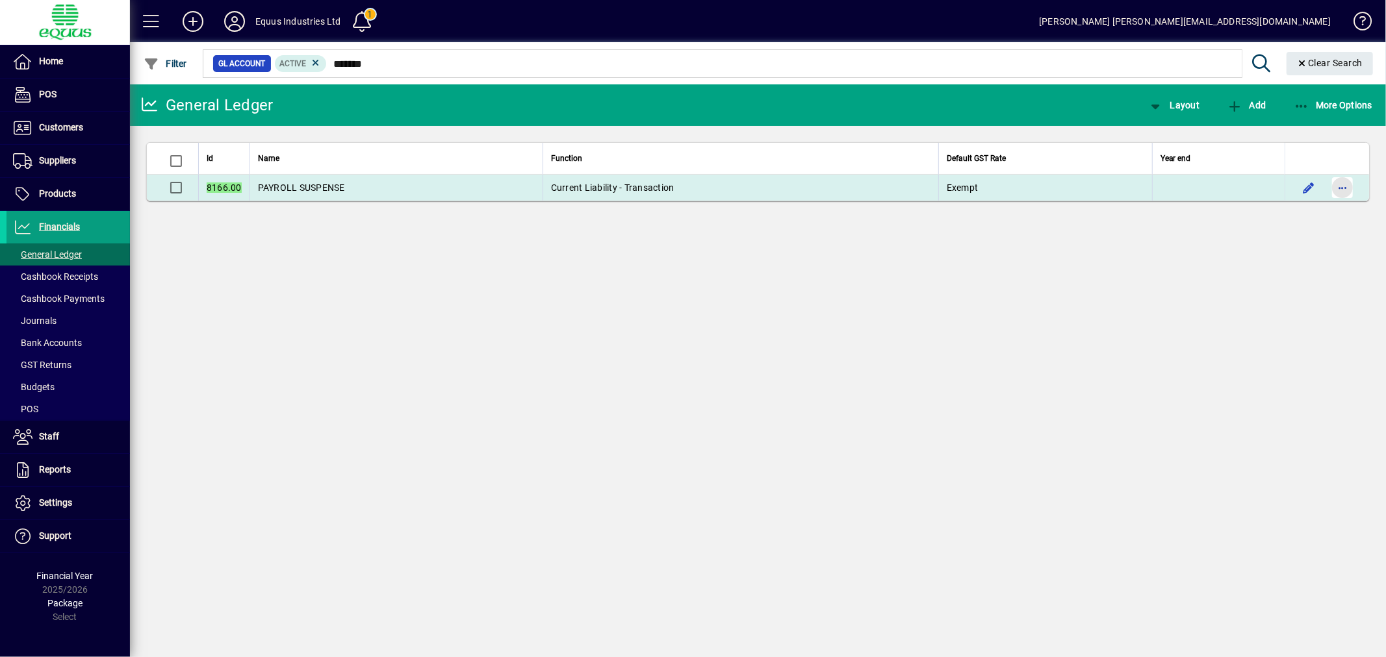
click at [1343, 184] on span "button" at bounding box center [1341, 187] width 31 height 31
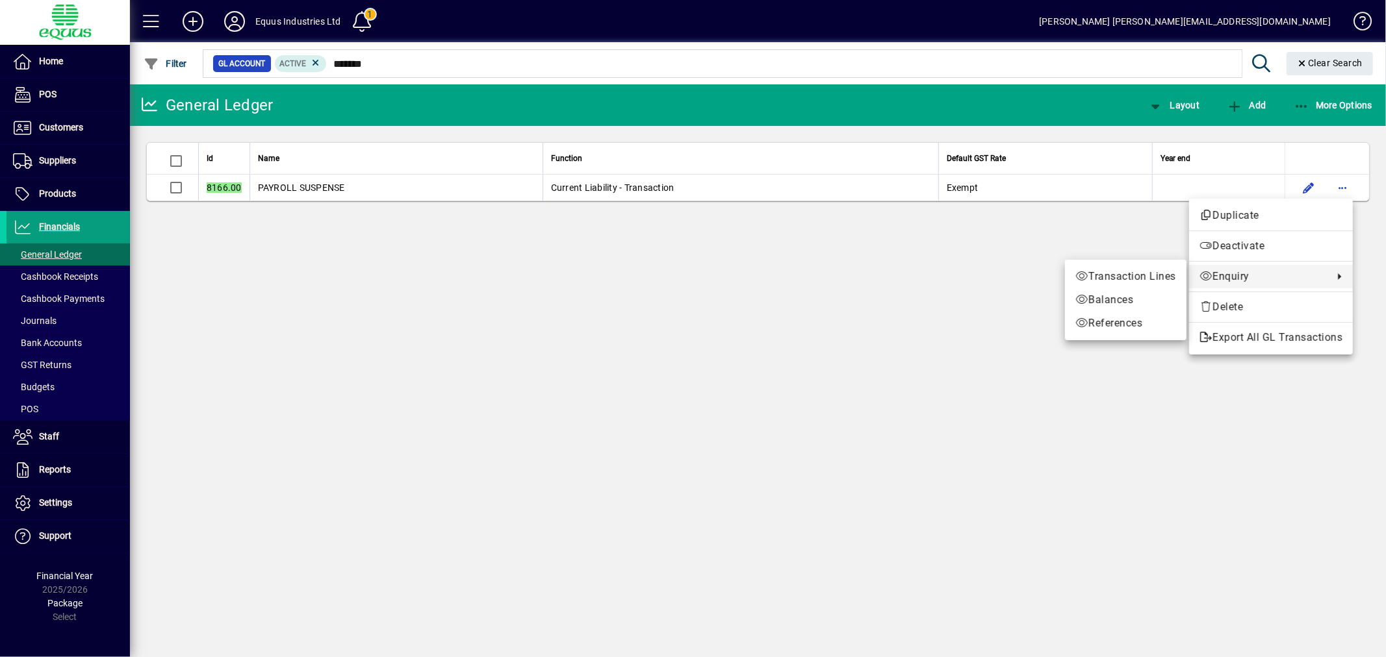
click at [1255, 273] on span "Enquiry" at bounding box center [1262, 277] width 127 height 16
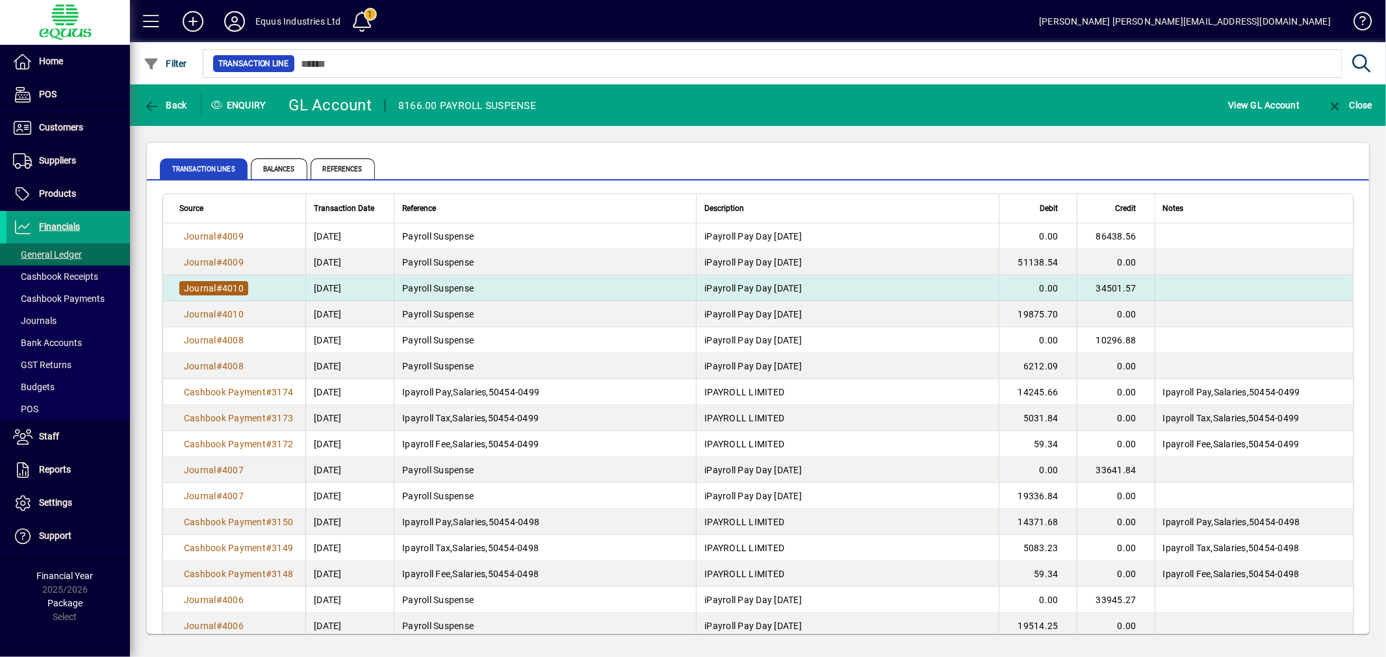
click at [212, 286] on span "Journal" at bounding box center [200, 288] width 32 height 10
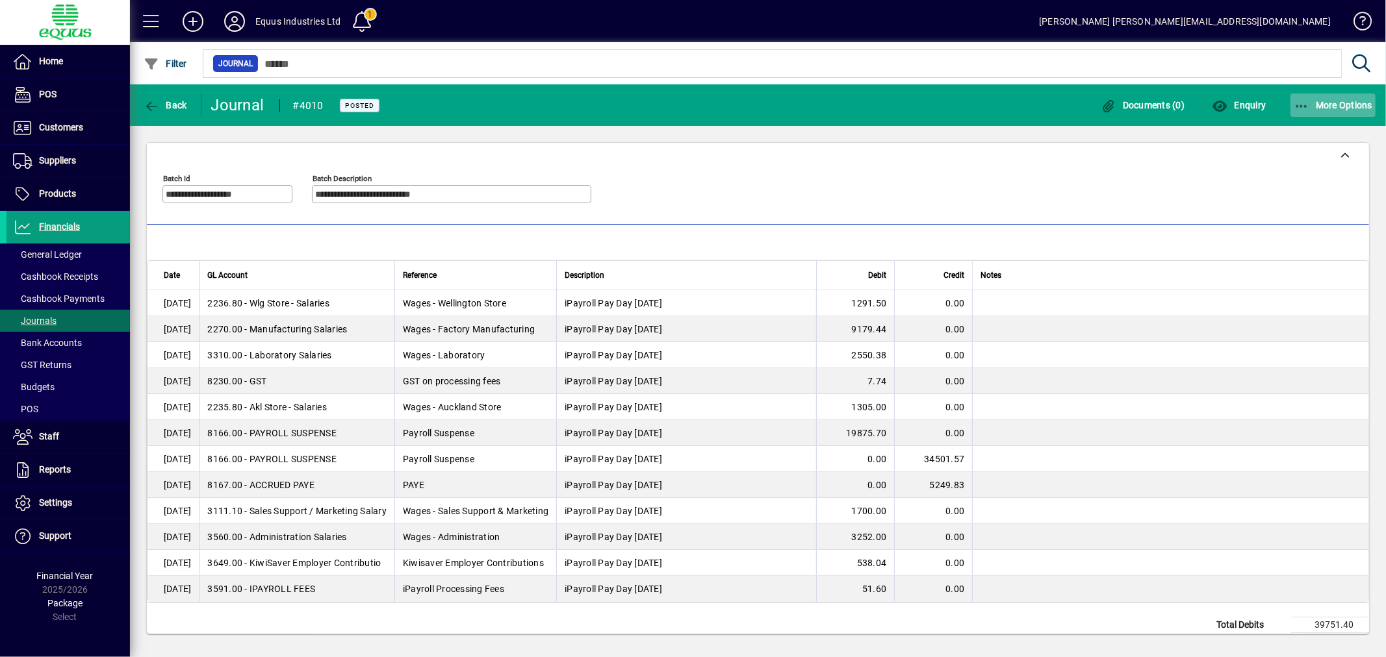
click at [1350, 103] on span "More Options" at bounding box center [1332, 105] width 79 height 10
click at [1310, 133] on span "Reverse" at bounding box center [1320, 134] width 109 height 16
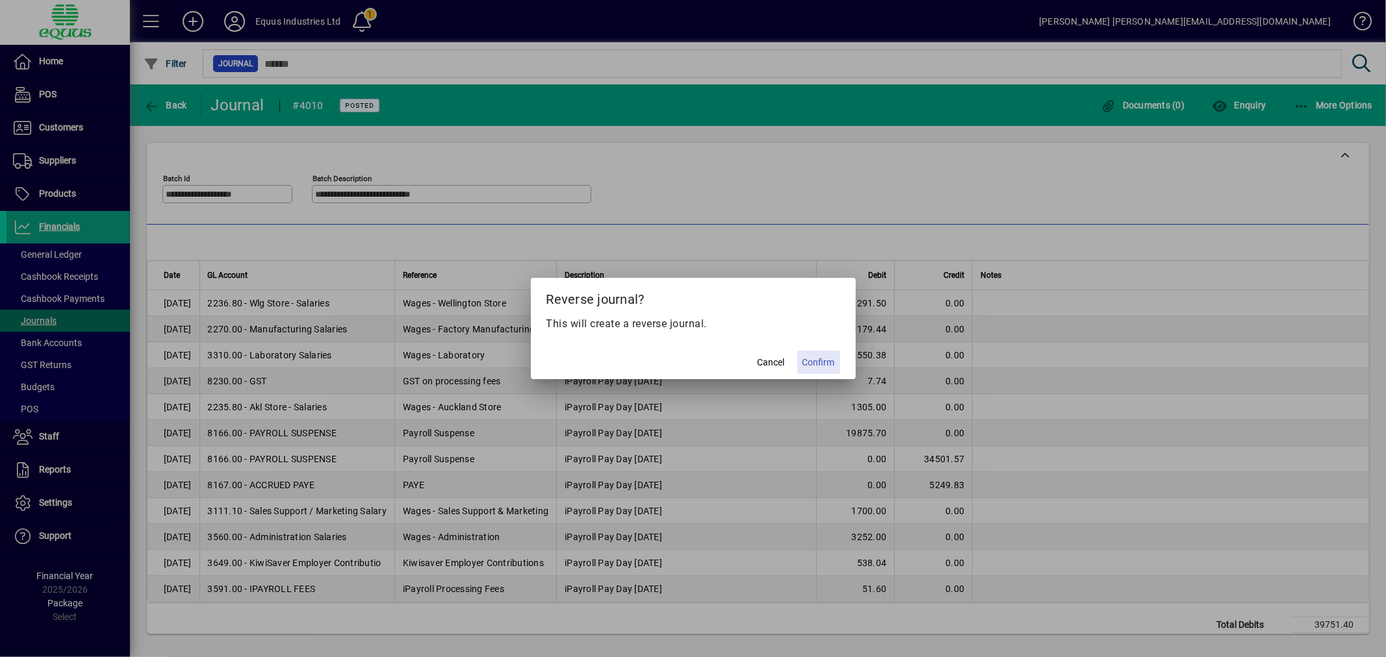
click at [822, 362] on span "Confirm" at bounding box center [818, 363] width 32 height 14
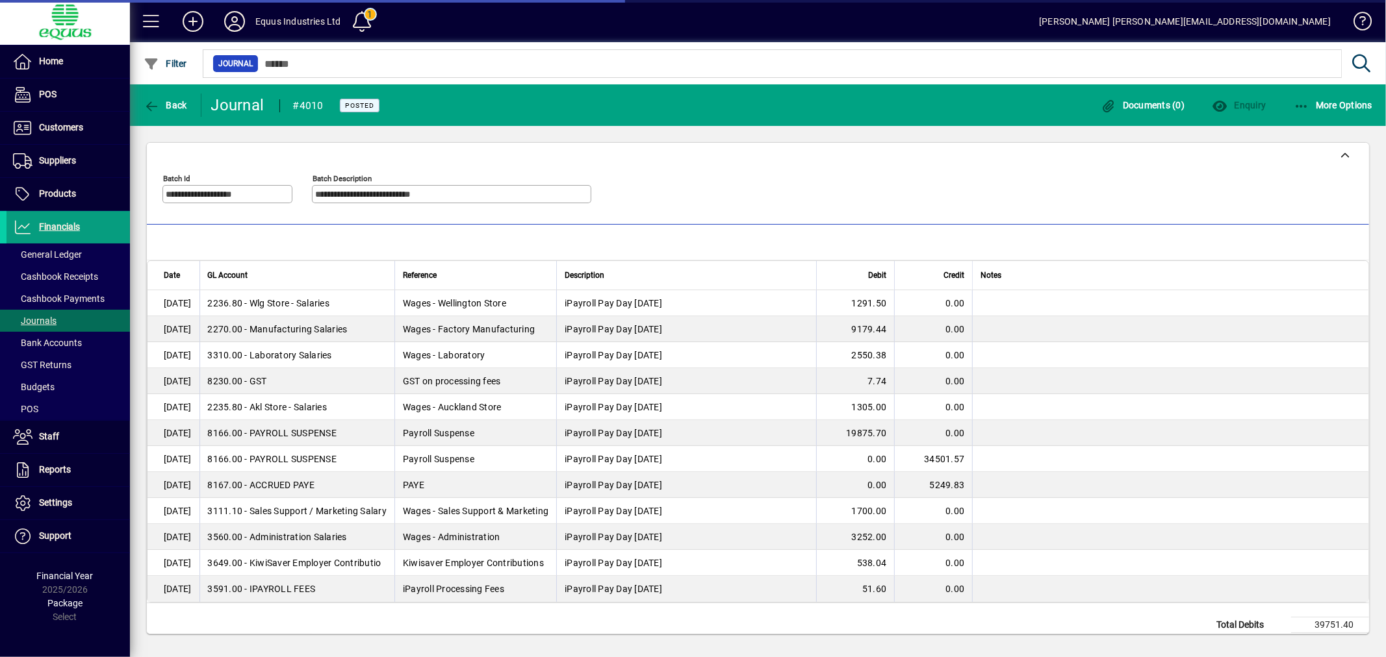
type input "**********"
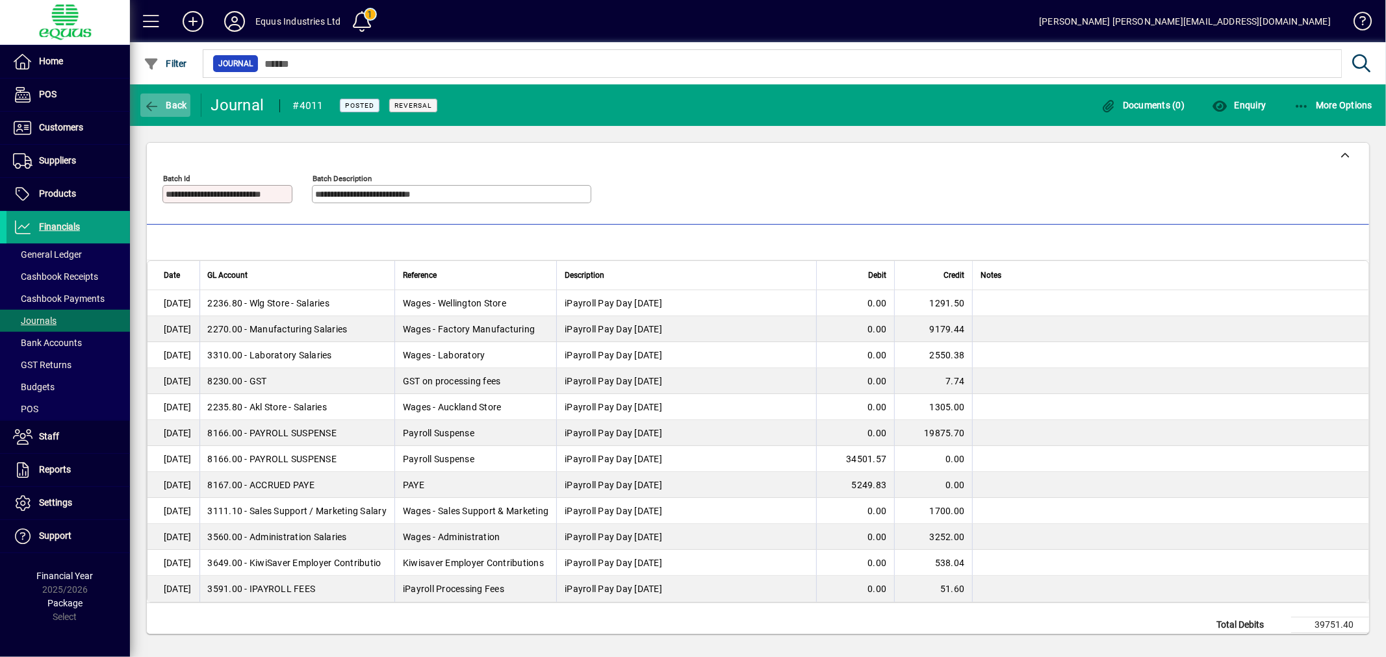
click at [173, 102] on span "Back" at bounding box center [166, 105] width 44 height 10
